Goal: Task Accomplishment & Management: Complete application form

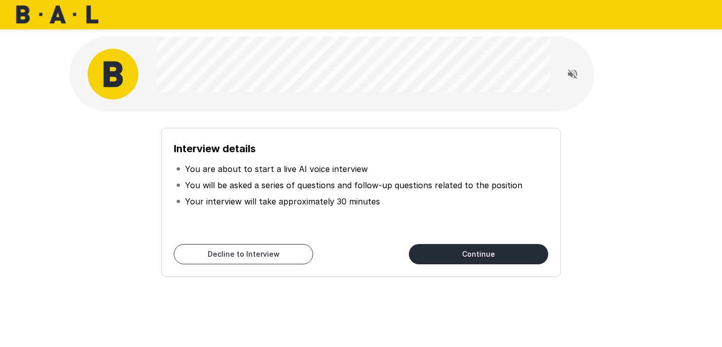
click at [517, 254] on button "Continue" at bounding box center [478, 254] width 139 height 20
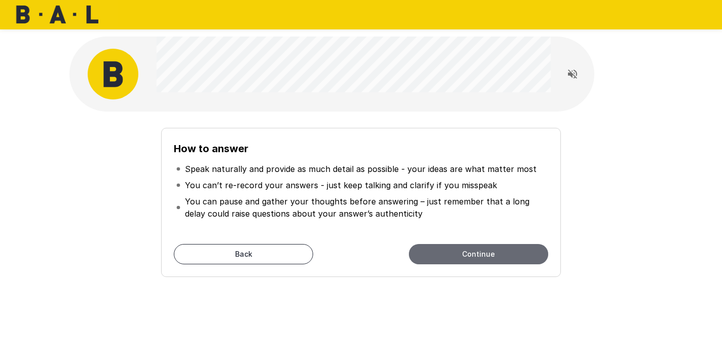
click at [517, 254] on button "Continue" at bounding box center [478, 254] width 139 height 20
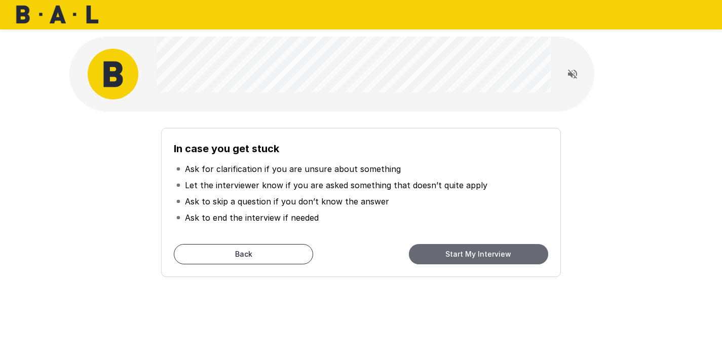
click at [494, 258] on button "Start My Interview" at bounding box center [478, 254] width 139 height 20
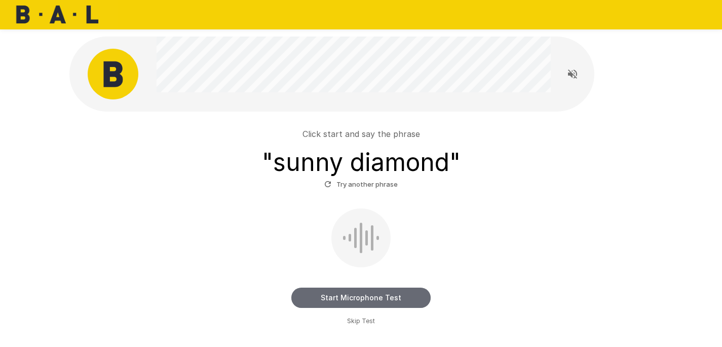
click at [391, 305] on button "Start Microphone Test" at bounding box center [360, 297] width 139 height 20
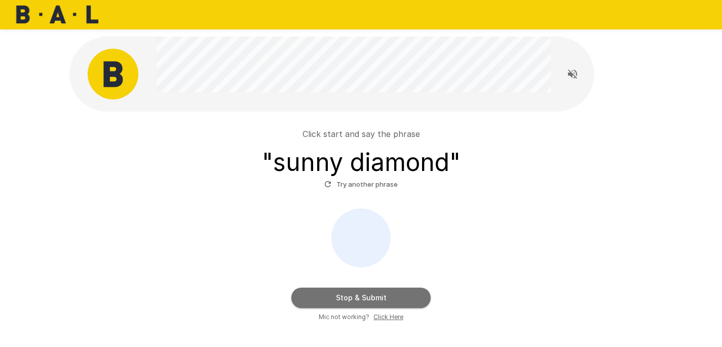
click at [423, 289] on button "Stop & Submit" at bounding box center [360, 297] width 139 height 20
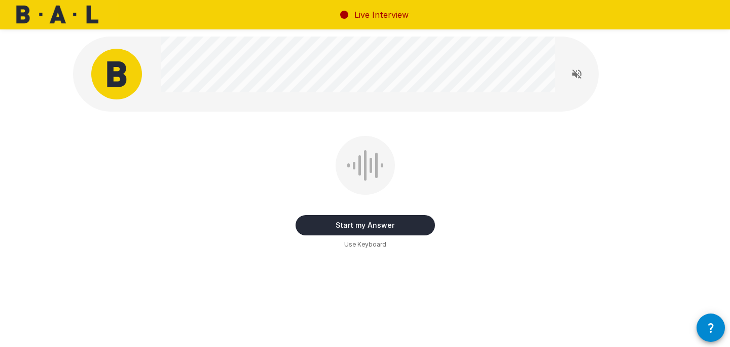
click at [393, 231] on button "Start my Answer" at bounding box center [364, 225] width 139 height 20
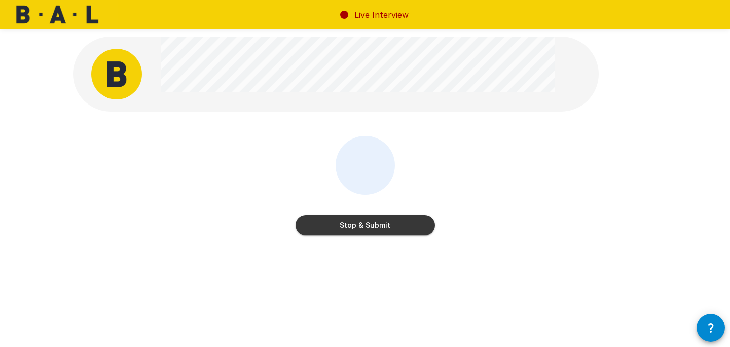
click at [389, 228] on button "Stop & Submit" at bounding box center [364, 225] width 139 height 20
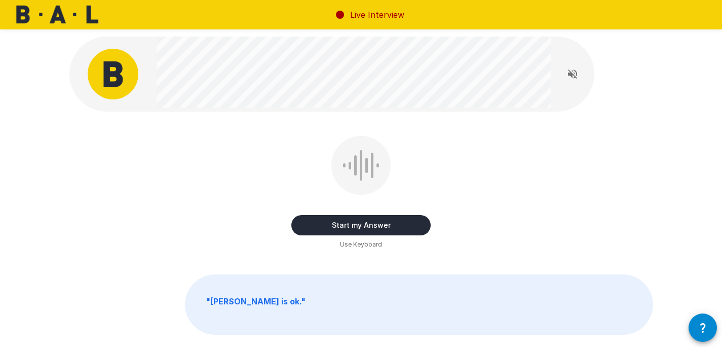
click at [379, 222] on button "Start my Answer" at bounding box center [360, 225] width 139 height 20
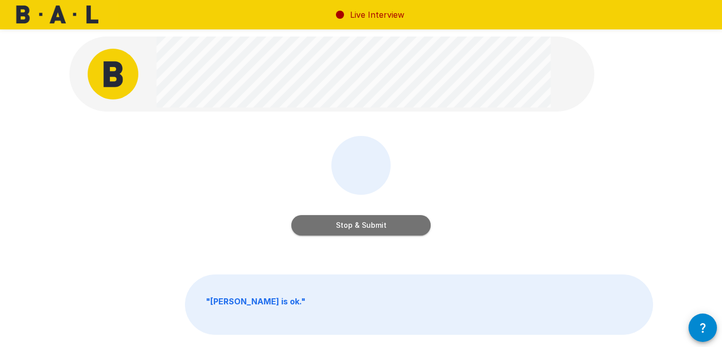
click at [387, 224] on button "Stop & Submit" at bounding box center [360, 225] width 139 height 20
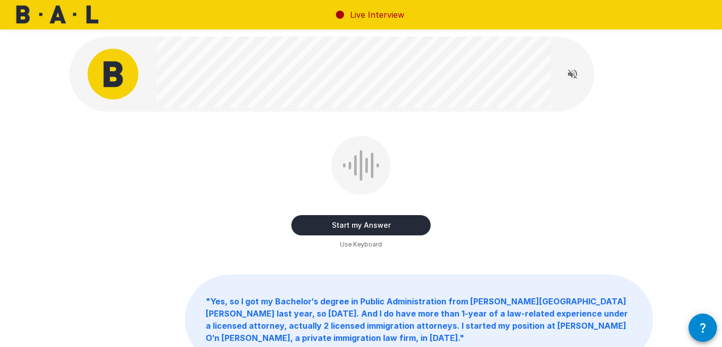
click at [370, 230] on button "Start my Answer" at bounding box center [360, 225] width 139 height 20
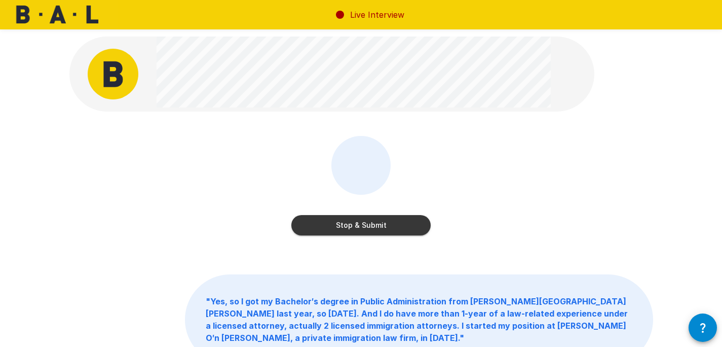
click at [403, 223] on button "Stop & Submit" at bounding box center [360, 225] width 139 height 20
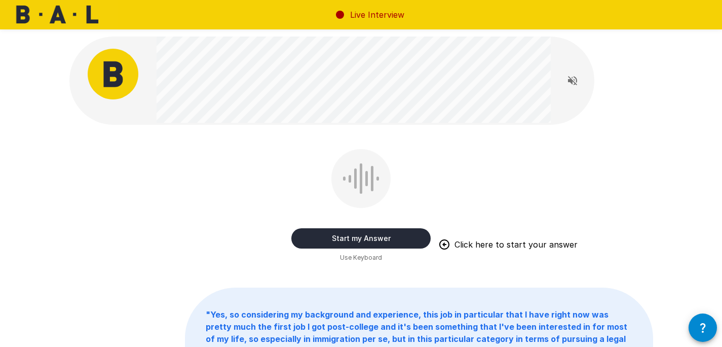
click at [389, 232] on button "Start my Answer" at bounding box center [360, 238] width 139 height 20
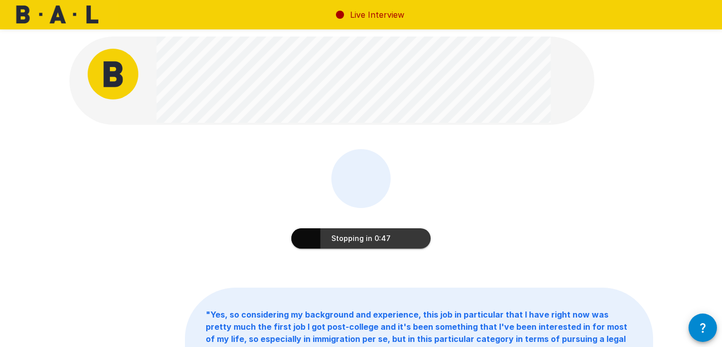
click at [416, 236] on button "Stopping in 0:47" at bounding box center [360, 238] width 139 height 20
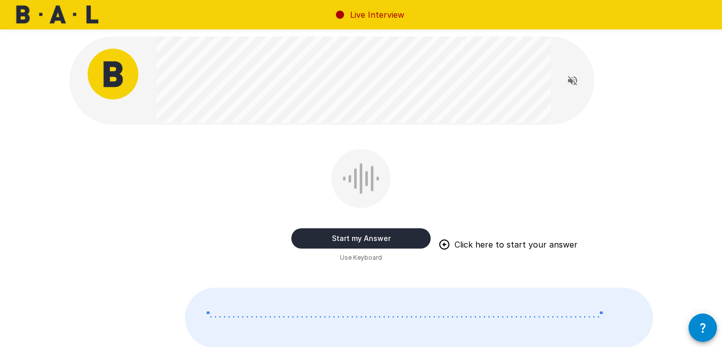
click at [386, 244] on button "Start my Answer" at bounding box center [360, 238] width 139 height 20
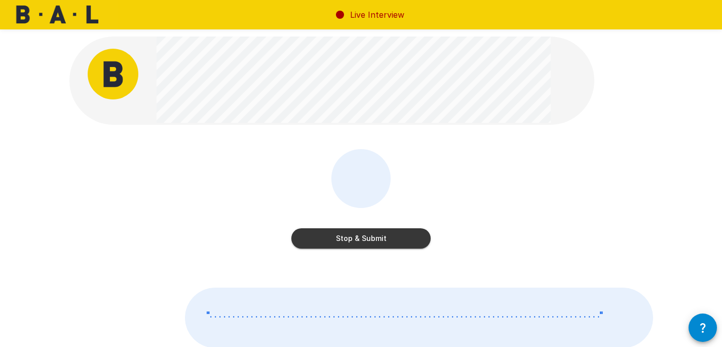
click at [398, 251] on div "Stop & Submit" at bounding box center [360, 200] width 139 height 103
click at [400, 242] on button "Stop & Submit" at bounding box center [360, 238] width 139 height 20
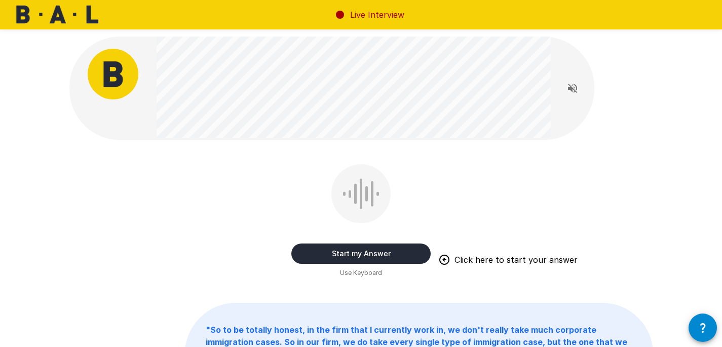
click at [416, 253] on button "Start my Answer" at bounding box center [360, 253] width 139 height 20
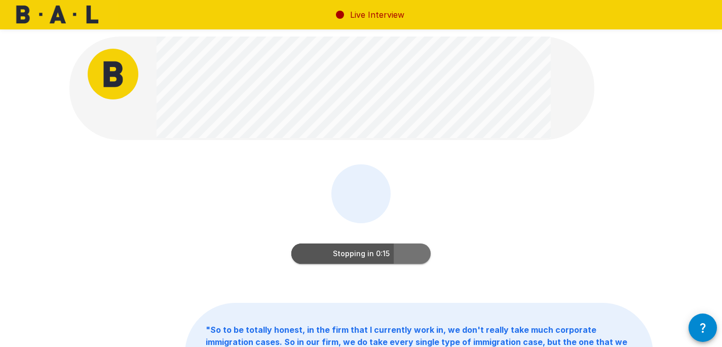
click at [407, 258] on button "Stopping in 0:15" at bounding box center [360, 253] width 139 height 20
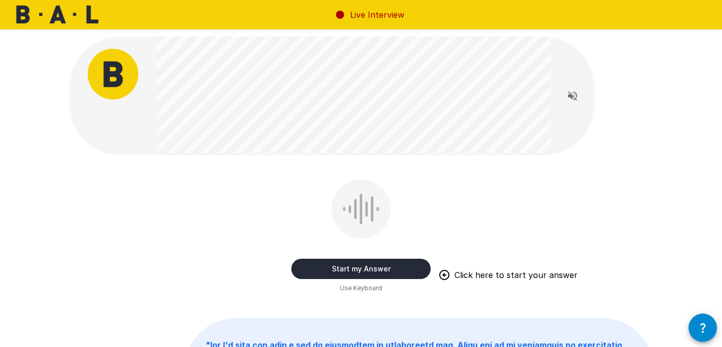
click at [422, 263] on button "Start my Answer" at bounding box center [360, 268] width 139 height 20
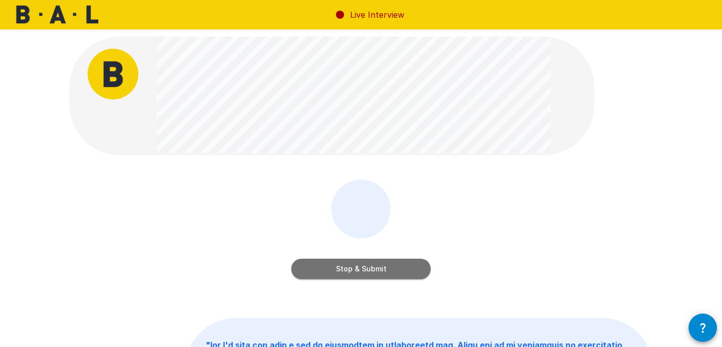
click at [394, 264] on button "Stop & Submit" at bounding box center [360, 268] width 139 height 20
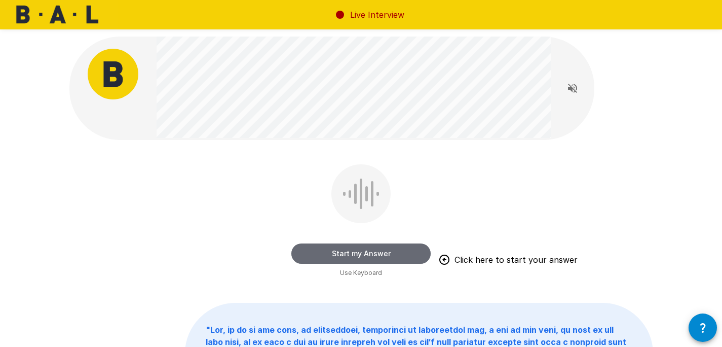
click at [391, 251] on button "Start my Answer" at bounding box center [360, 253] width 139 height 20
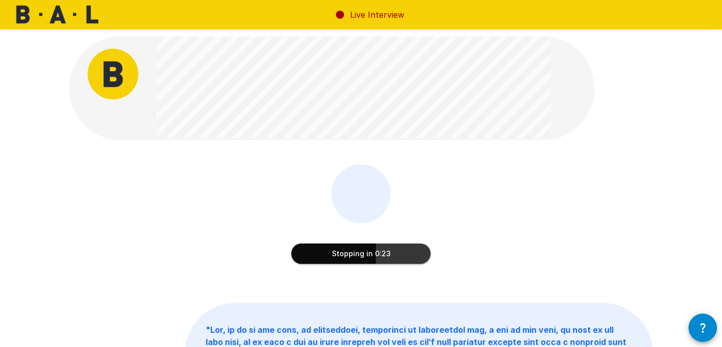
click at [360, 252] on button "Stopping in 0:23" at bounding box center [360, 253] width 139 height 20
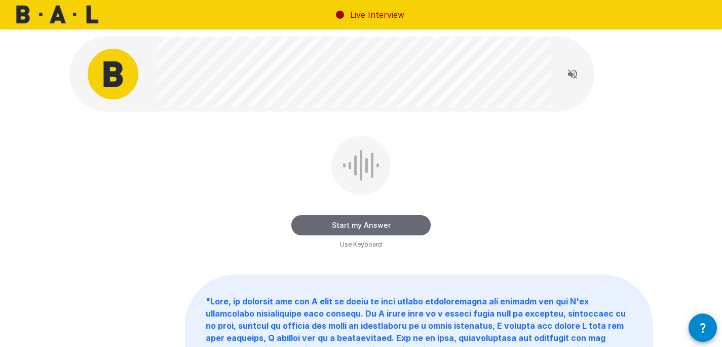
click at [381, 230] on button "Start my Answer" at bounding box center [360, 225] width 139 height 20
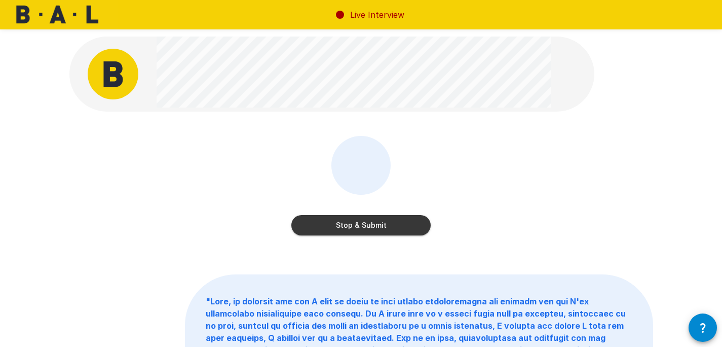
click at [379, 227] on button "Stop & Submit" at bounding box center [360, 225] width 139 height 20
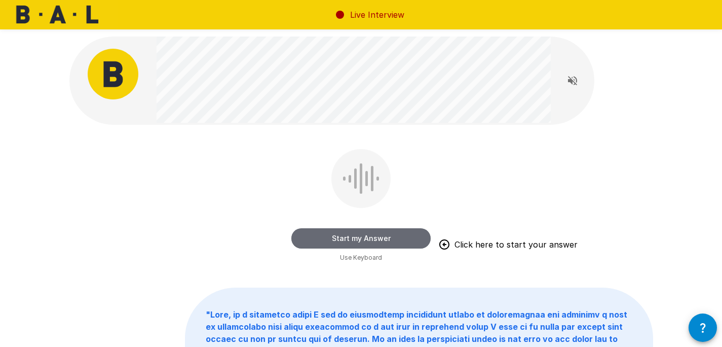
click at [326, 241] on button "Start my Answer" at bounding box center [360, 238] width 139 height 20
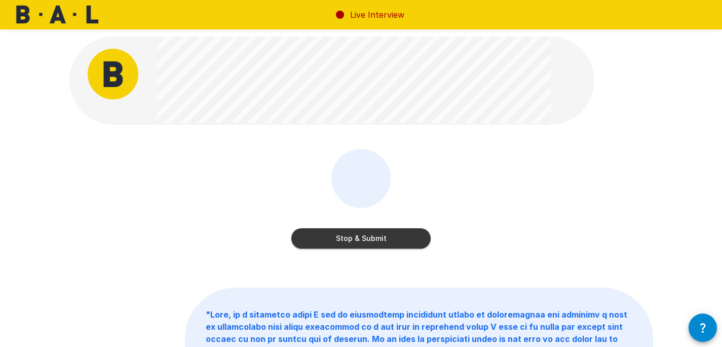
click at [343, 235] on button "Stop & Submit" at bounding box center [360, 238] width 139 height 20
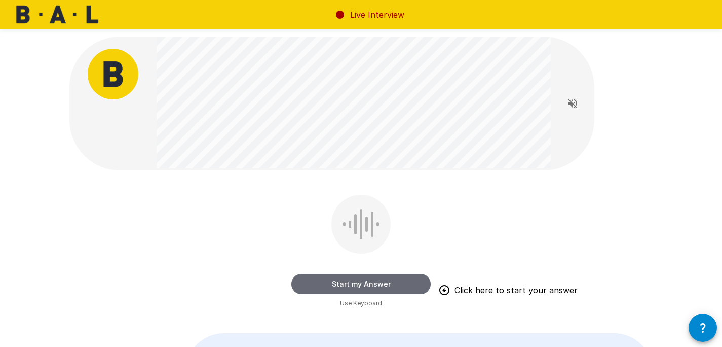
click at [355, 287] on button "Start my Answer" at bounding box center [360, 284] width 139 height 20
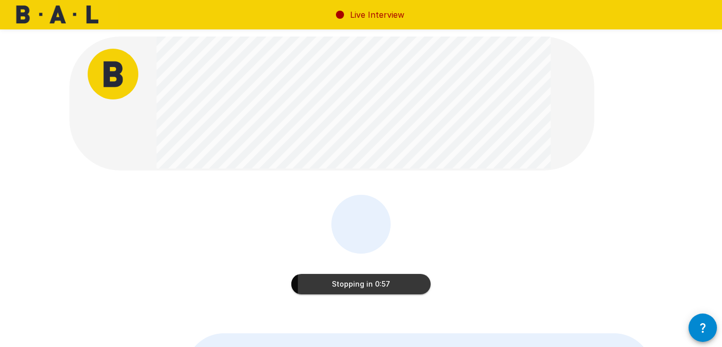
click at [369, 289] on button "Stopping in 0:57" at bounding box center [360, 284] width 139 height 20
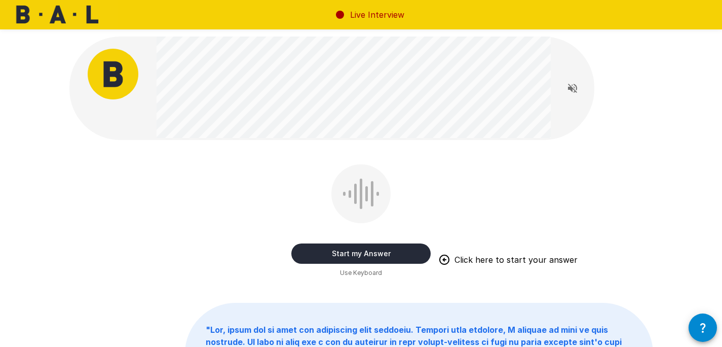
click at [382, 252] on button "Start my Answer" at bounding box center [360, 253] width 139 height 20
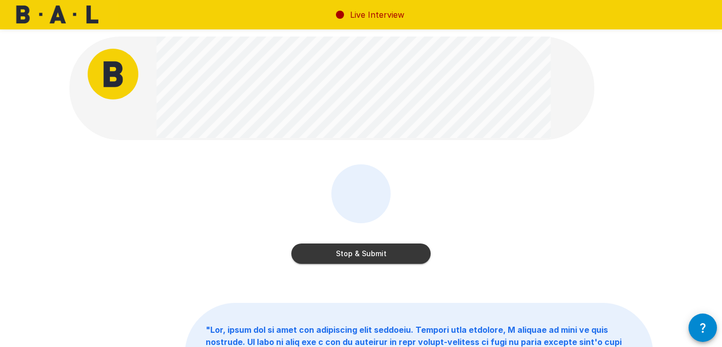
click at [394, 255] on button "Stop & Submit" at bounding box center [360, 253] width 139 height 20
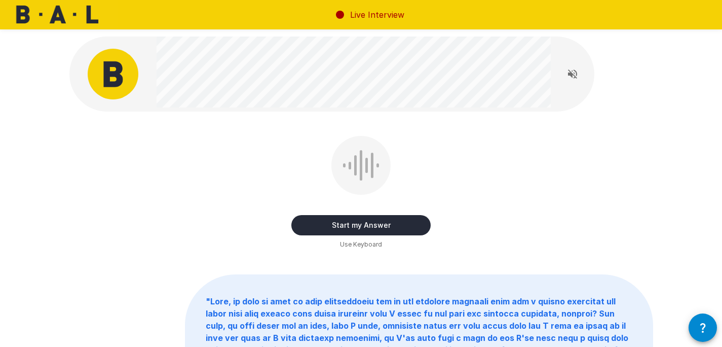
click at [396, 227] on button "Start my Answer" at bounding box center [360, 225] width 139 height 20
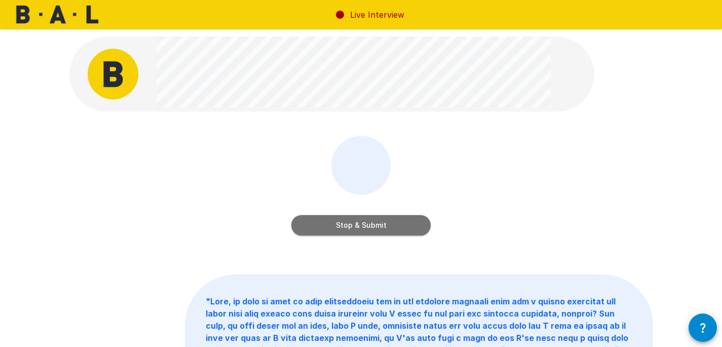
click at [402, 228] on button "Stop & Submit" at bounding box center [360, 225] width 139 height 20
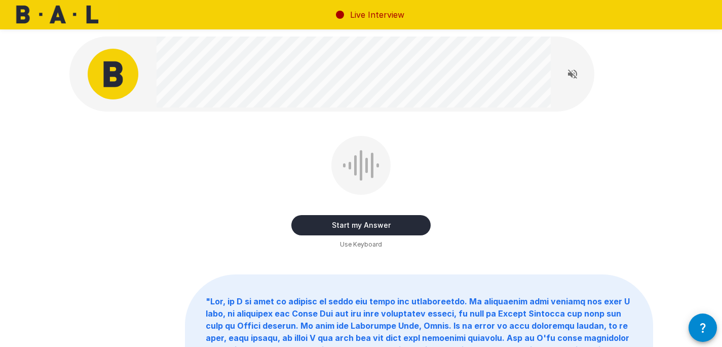
click at [402, 228] on button "Start my Answer" at bounding box center [360, 225] width 139 height 20
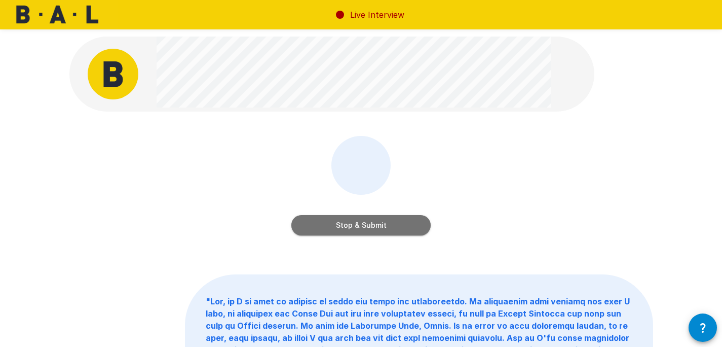
click at [402, 228] on button "Stop & Submit" at bounding box center [360, 225] width 139 height 20
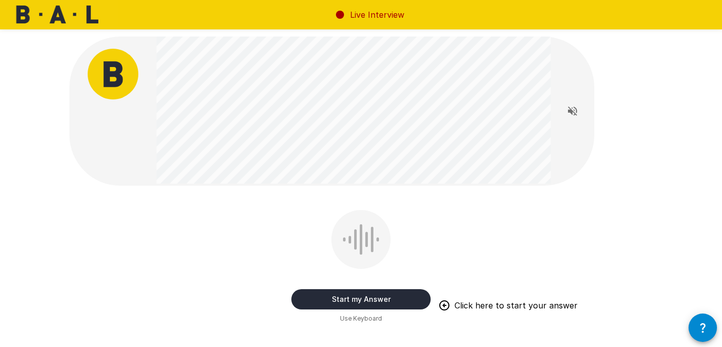
click at [399, 296] on button "Start my Answer" at bounding box center [360, 299] width 139 height 20
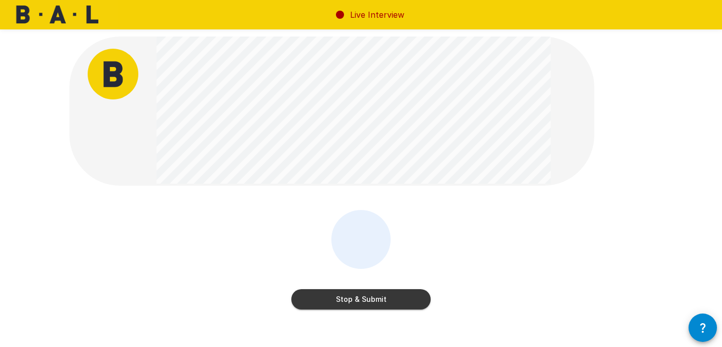
click at [402, 296] on button "Stop & Submit" at bounding box center [360, 299] width 139 height 20
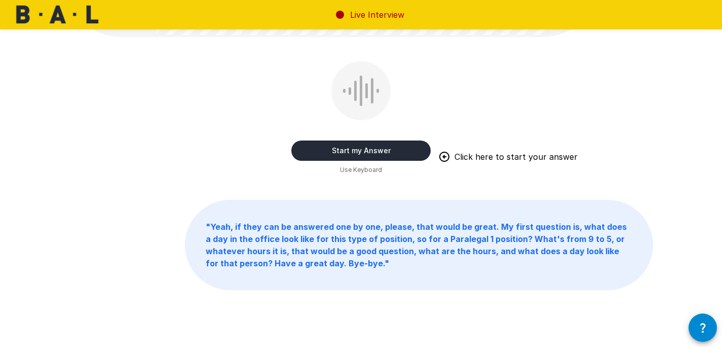
scroll to position [269, 0]
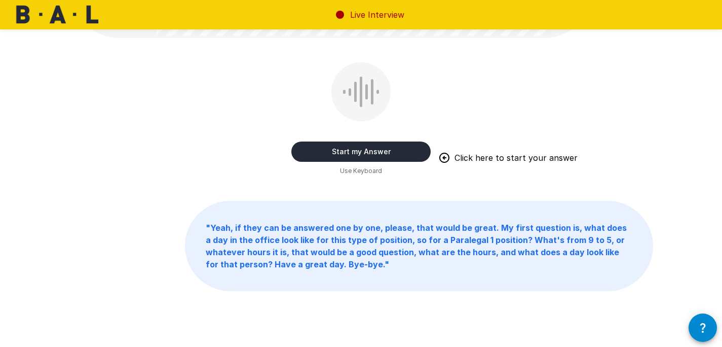
click at [391, 153] on button "Start my Answer" at bounding box center [360, 151] width 139 height 20
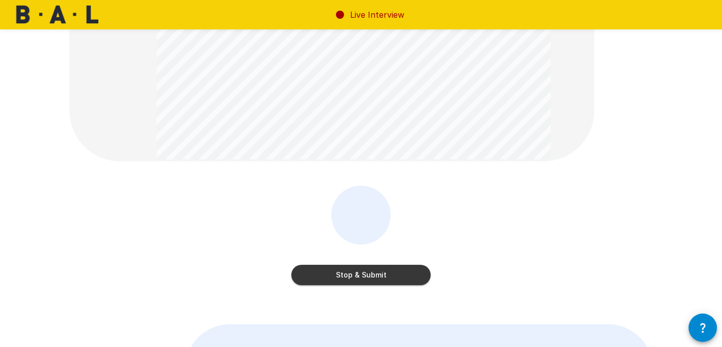
scroll to position [169, 0]
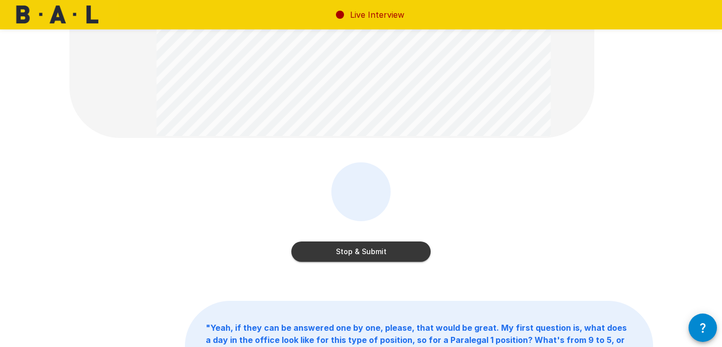
click at [334, 250] on button "Stop & Submit" at bounding box center [360, 251] width 139 height 20
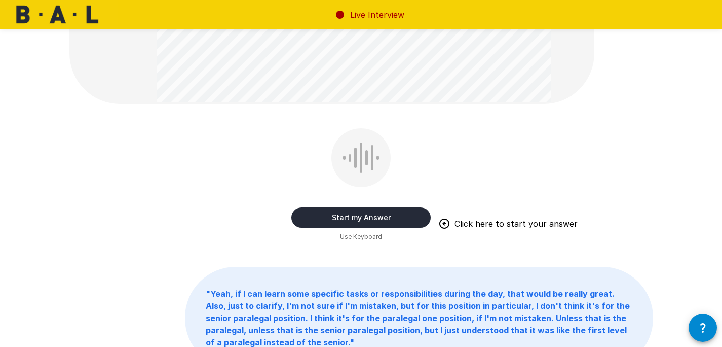
scroll to position [266, 0]
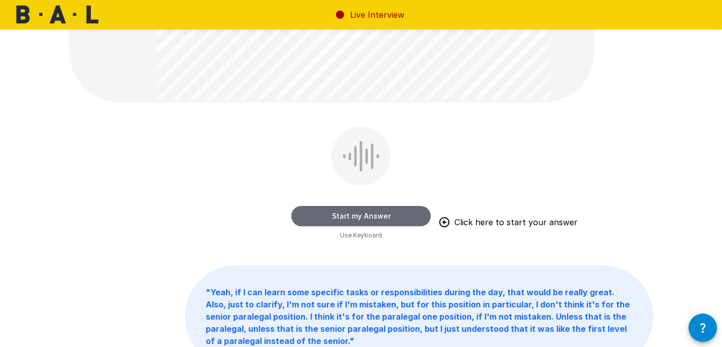
click at [363, 212] on button "Start my Answer" at bounding box center [360, 216] width 139 height 20
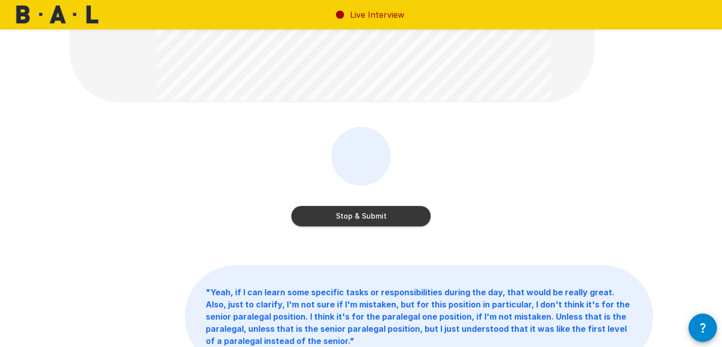
click at [379, 209] on button "Stop & Submit" at bounding box center [360, 216] width 139 height 20
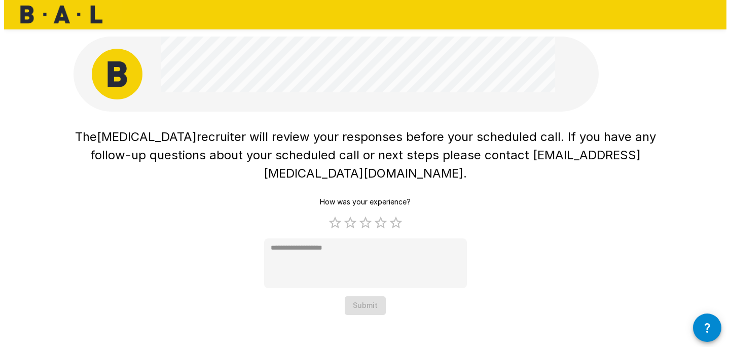
scroll to position [0, 0]
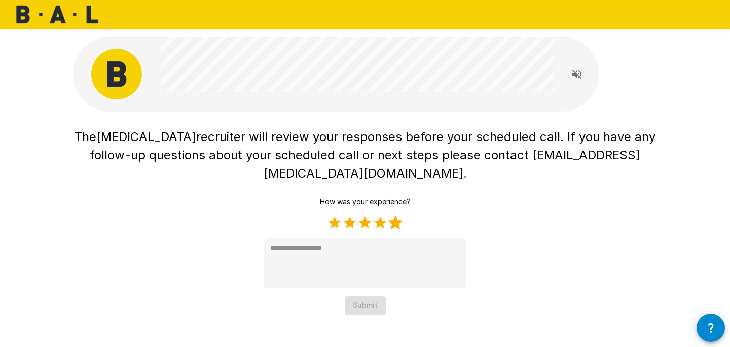
click at [399, 215] on label "5 Stars" at bounding box center [395, 222] width 15 height 15
type textarea "*"
click at [376, 296] on button "Submit" at bounding box center [365, 305] width 41 height 19
